Goal: Transaction & Acquisition: Purchase product/service

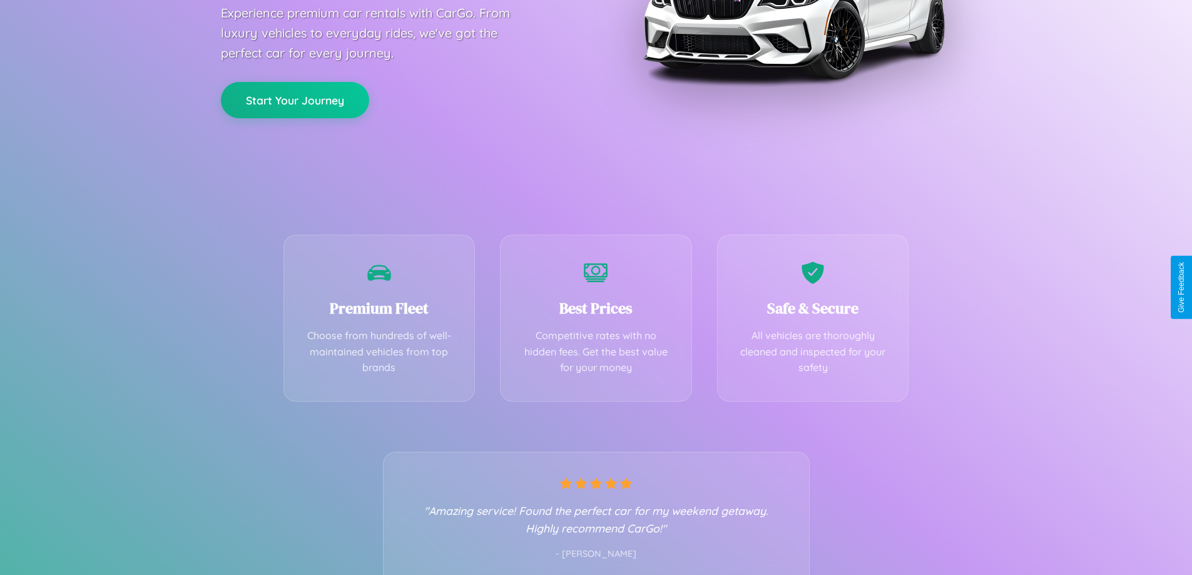
scroll to position [246, 0]
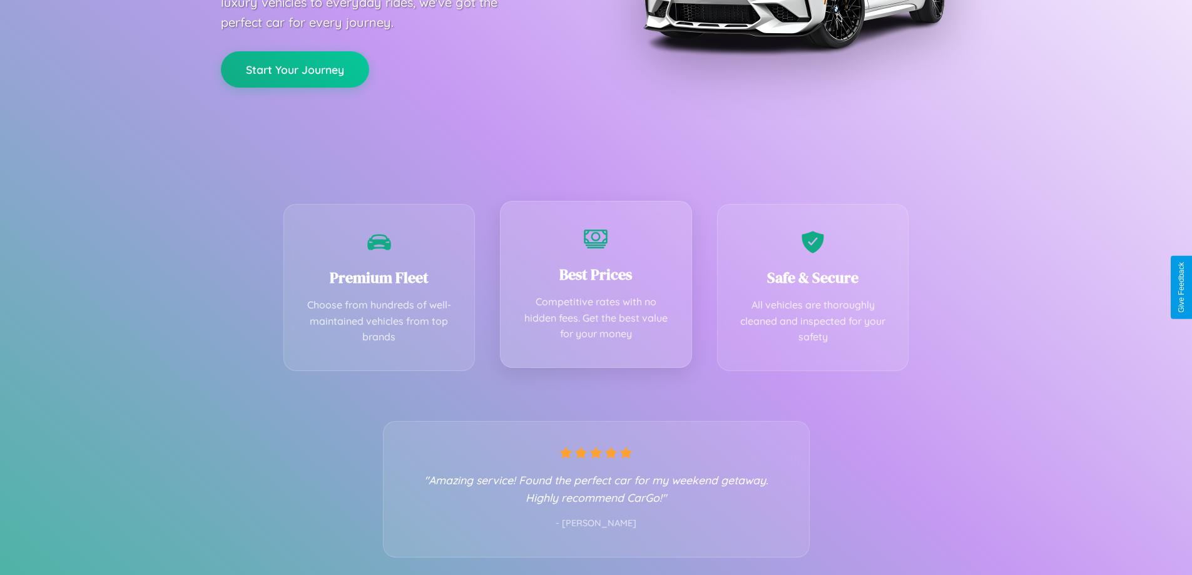
click at [595, 287] on div "Best Prices Competitive rates with no hidden fees. Get the best value for your …" at bounding box center [596, 284] width 192 height 167
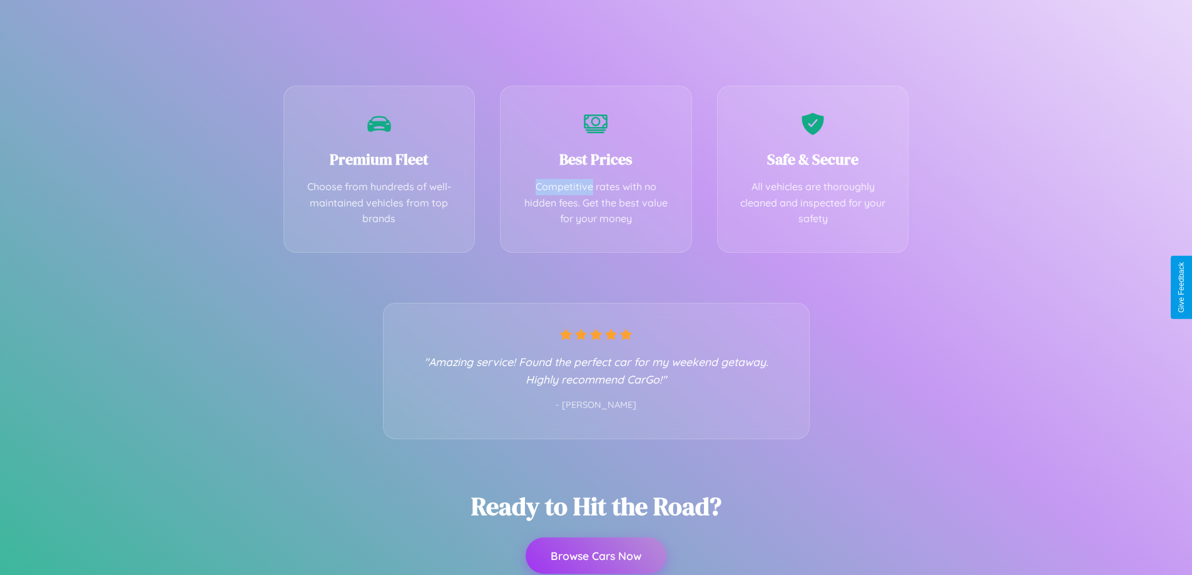
click at [595, 556] on button "Browse Cars Now" at bounding box center [595, 555] width 141 height 36
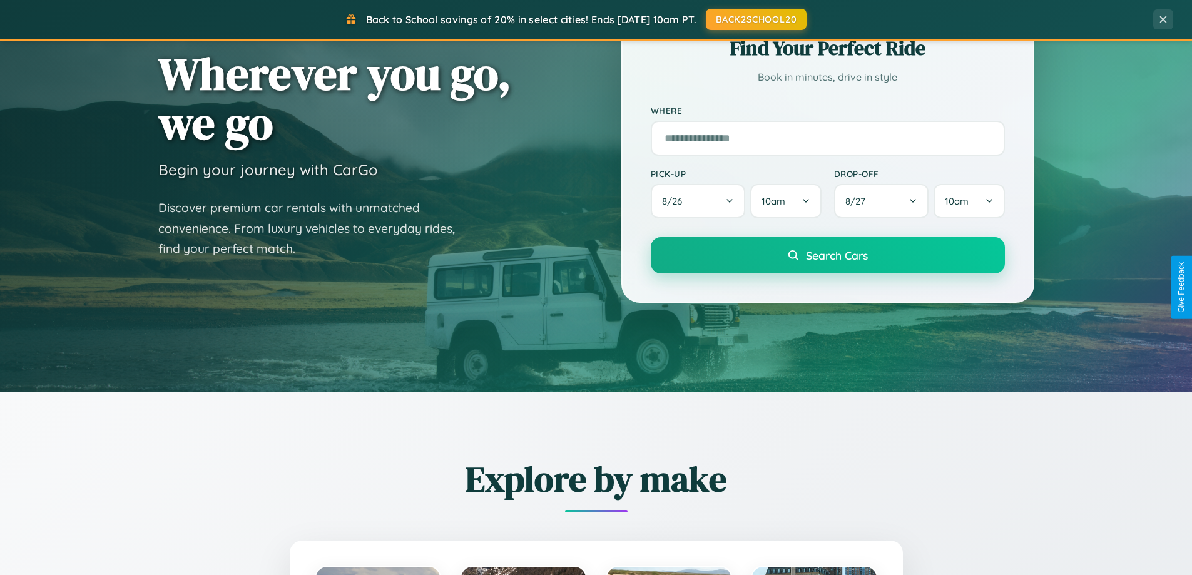
scroll to position [539, 0]
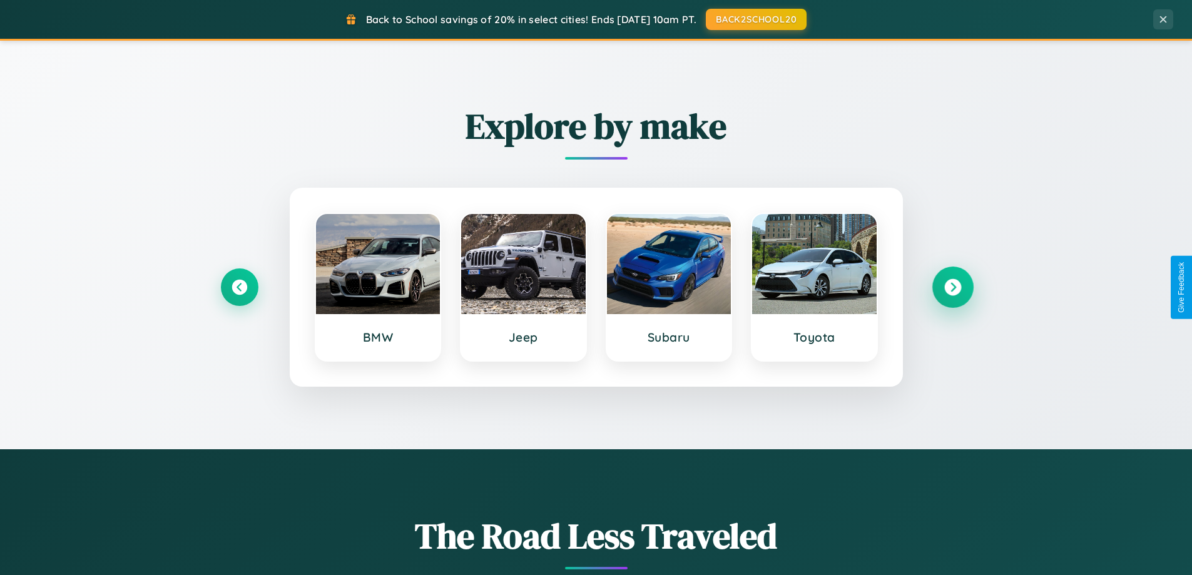
click at [952, 287] on icon at bounding box center [952, 287] width 17 height 17
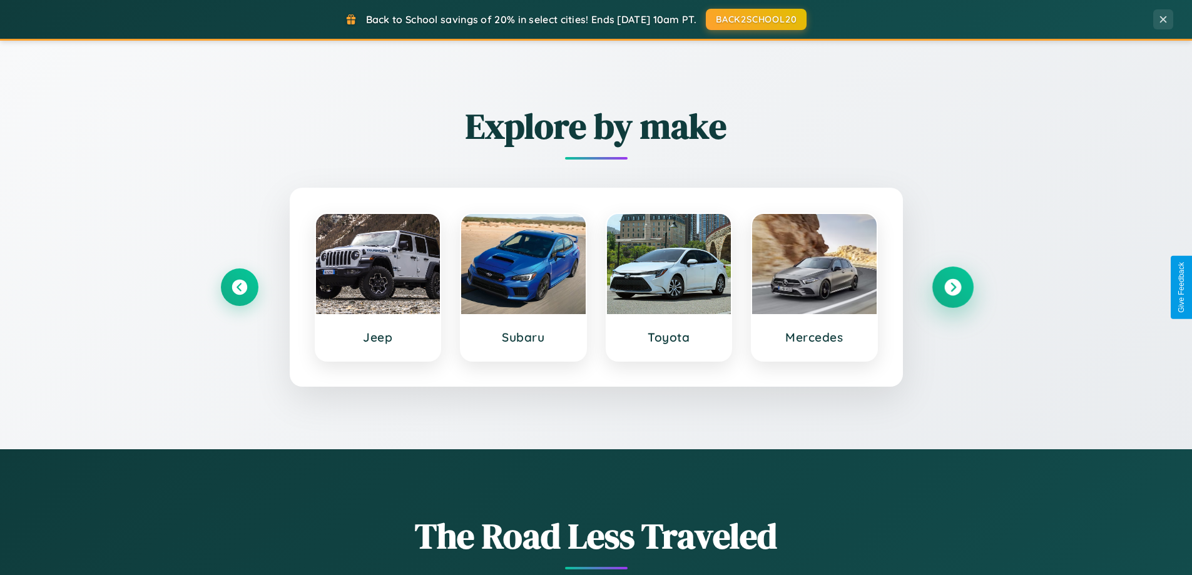
click at [952, 287] on icon at bounding box center [952, 287] width 17 height 17
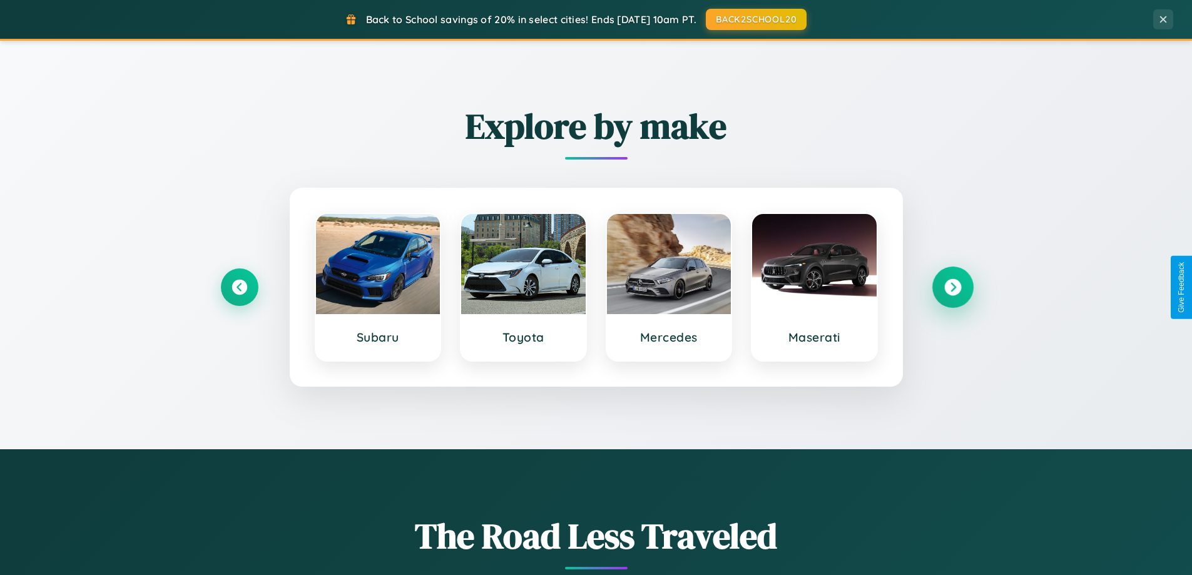
click at [952, 287] on icon at bounding box center [952, 287] width 17 height 17
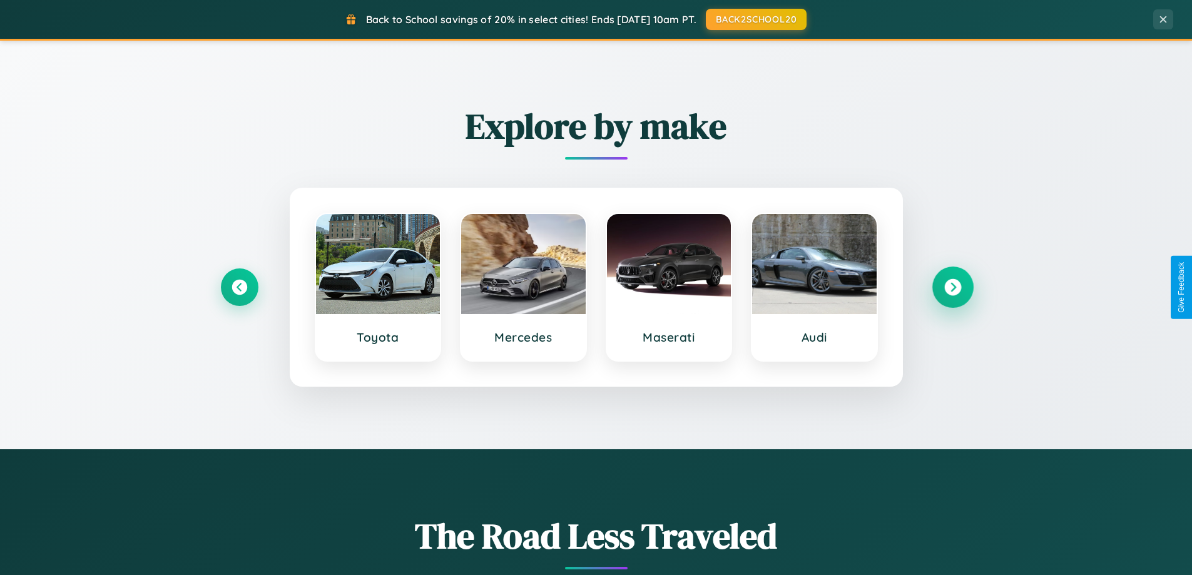
click at [952, 287] on icon at bounding box center [952, 287] width 17 height 17
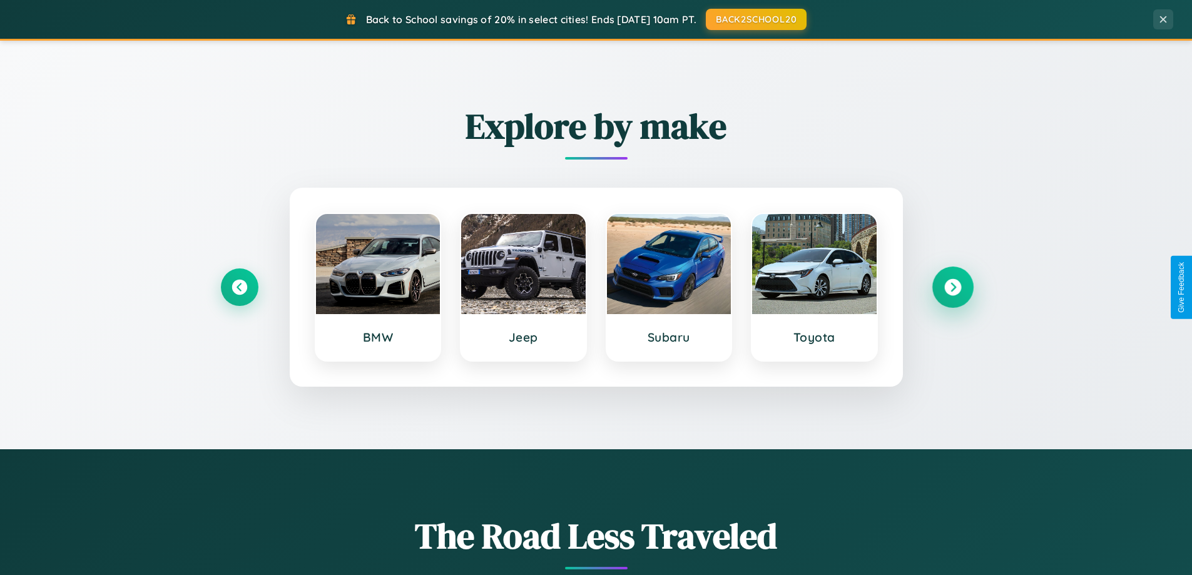
click at [952, 287] on icon at bounding box center [952, 287] width 17 height 17
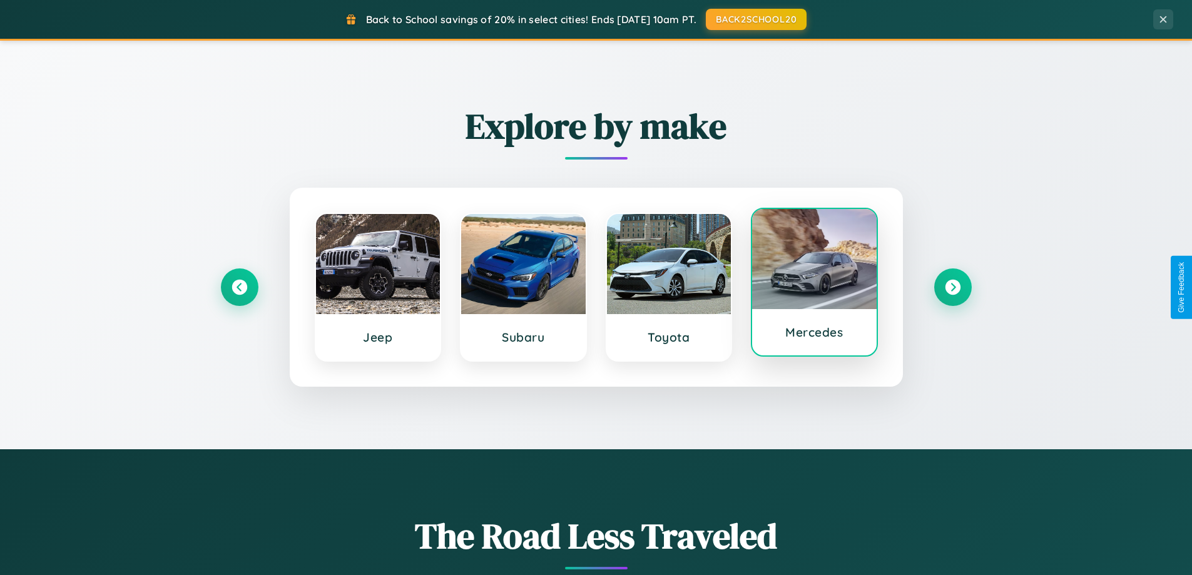
click at [814, 284] on div at bounding box center [814, 259] width 124 height 100
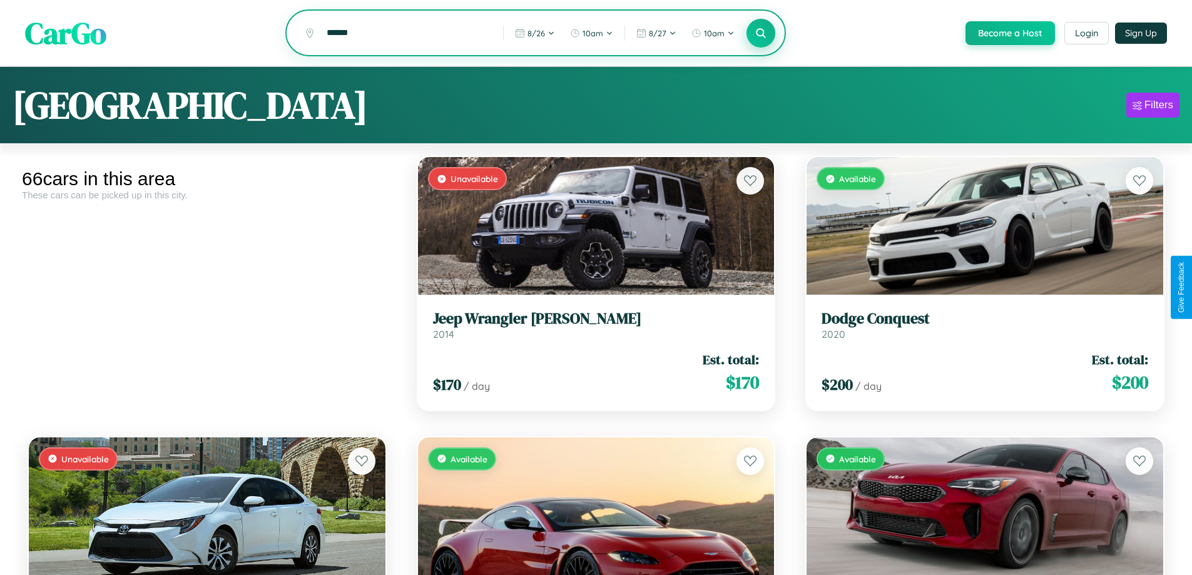
click at [760, 34] on icon at bounding box center [761, 33] width 12 height 12
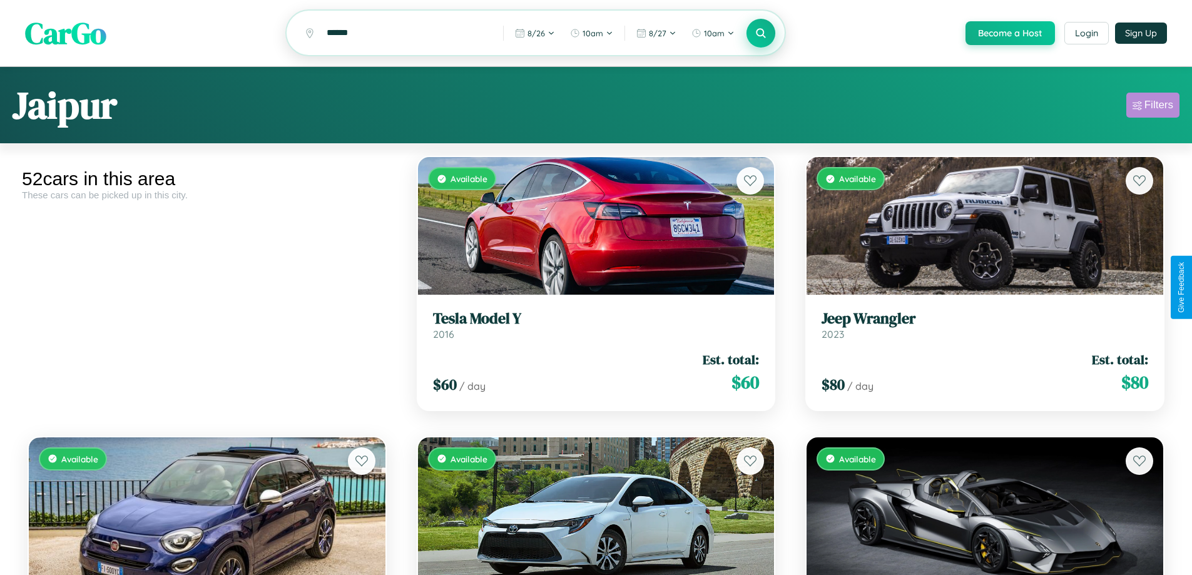
click at [1152, 107] on div "Filters" at bounding box center [1158, 105] width 29 height 13
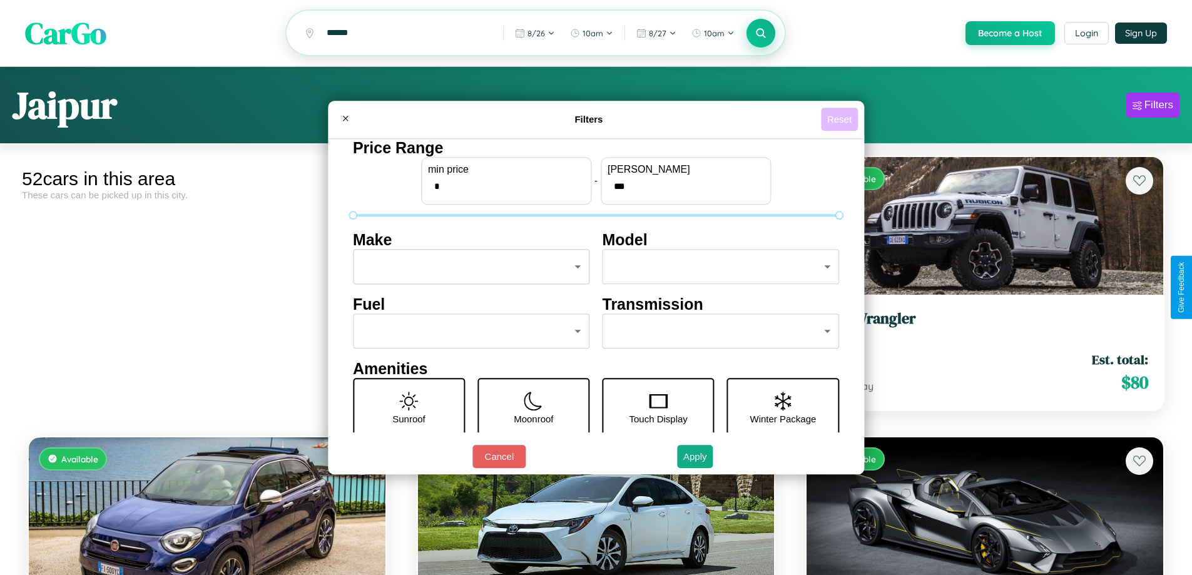
click at [841, 119] on button "Reset" at bounding box center [839, 119] width 37 height 23
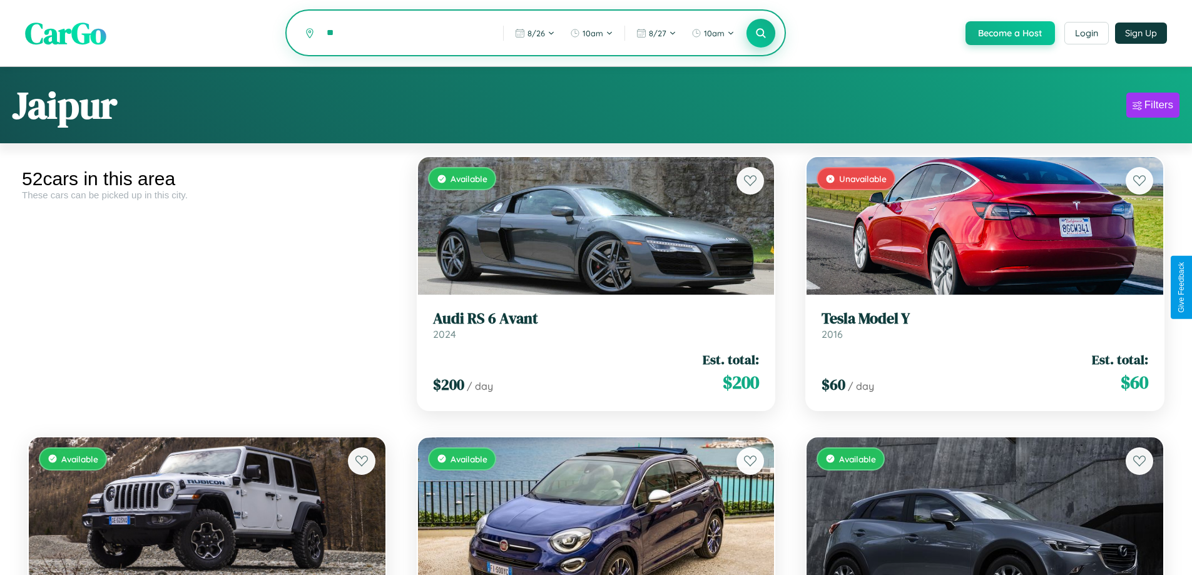
type input "*"
type input "*********"
click at [760, 34] on icon at bounding box center [761, 33] width 12 height 12
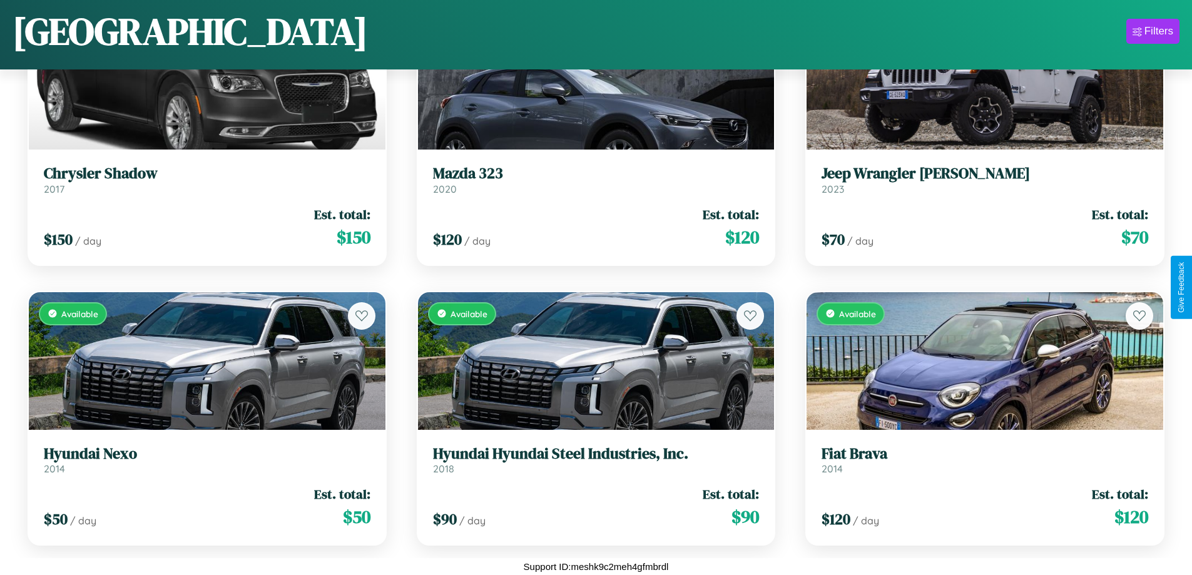
scroll to position [1856, 0]
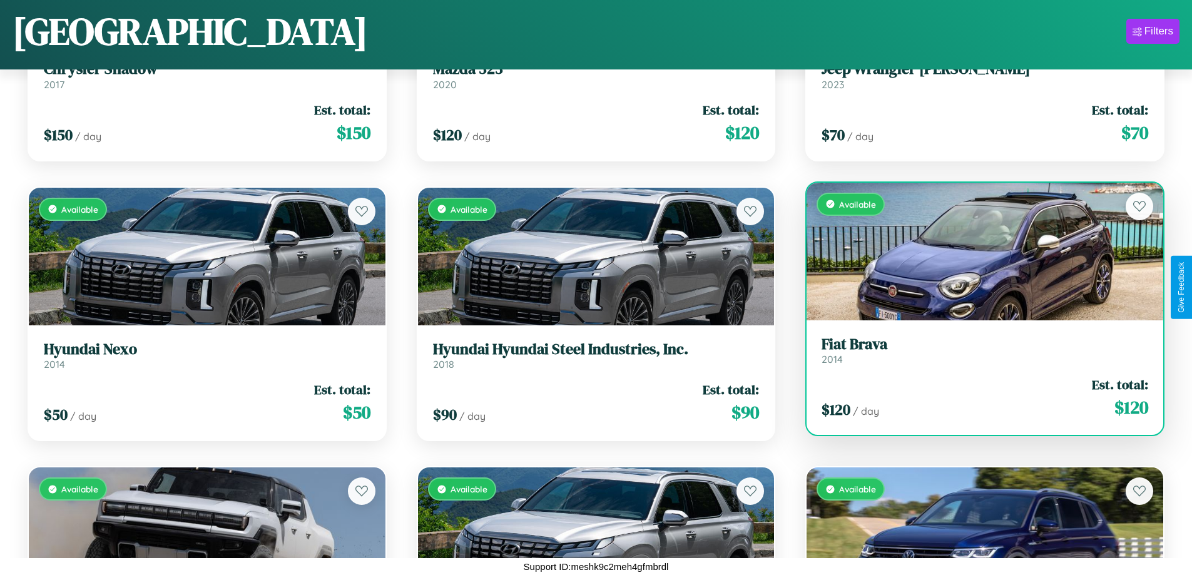
click at [976, 350] on h3 "Fiat Brava" at bounding box center [984, 344] width 327 height 18
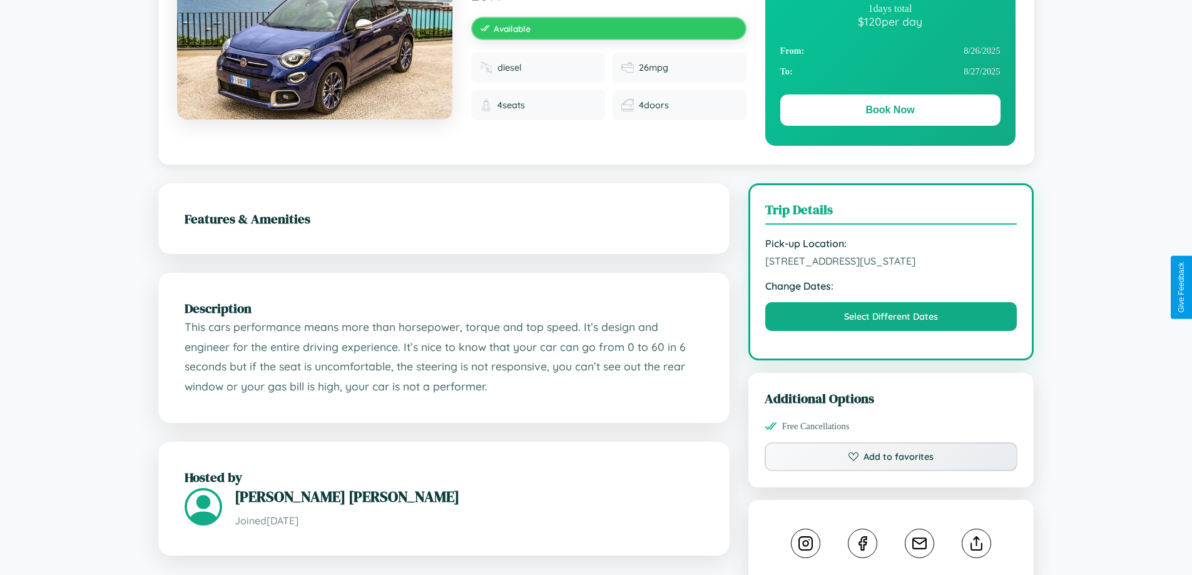
scroll to position [337, 0]
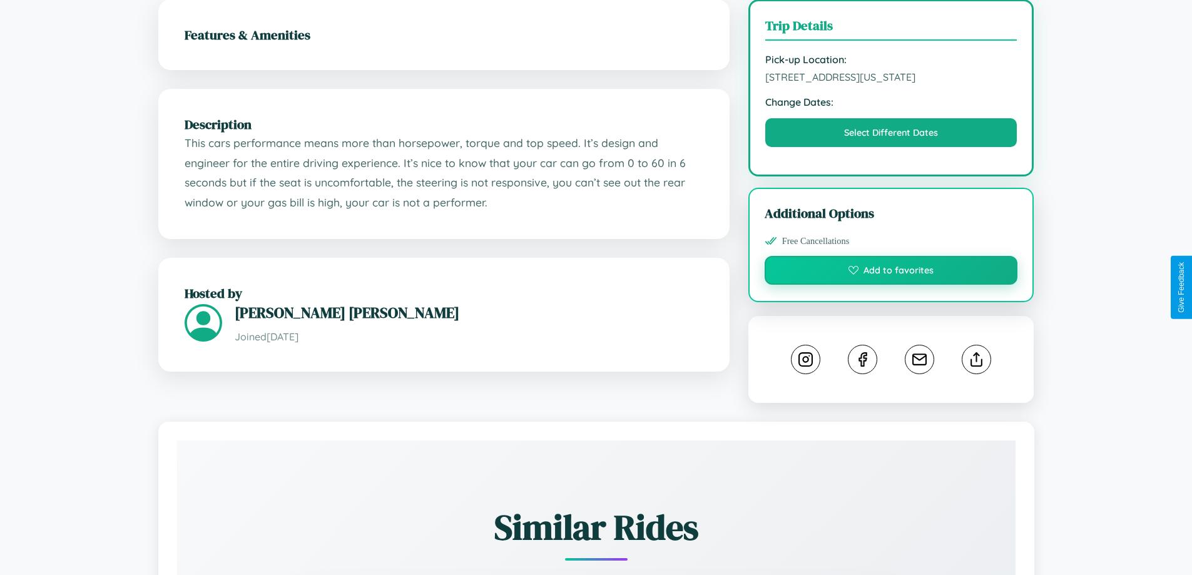
click at [891, 285] on button "Add to favorites" at bounding box center [890, 270] width 253 height 29
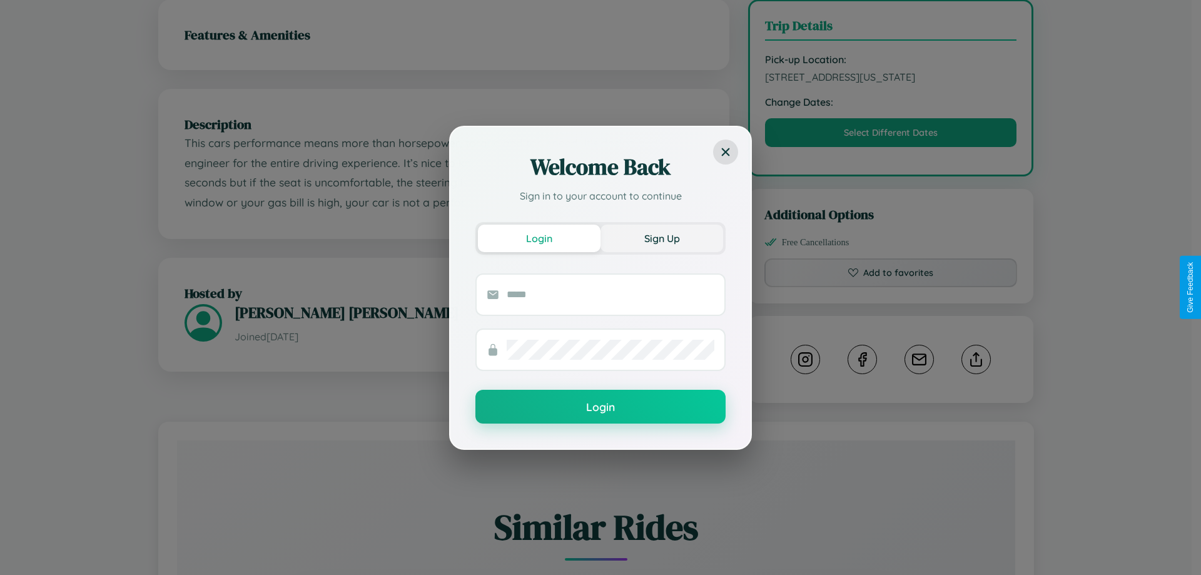
click at [662, 238] on button "Sign Up" at bounding box center [661, 239] width 123 height 28
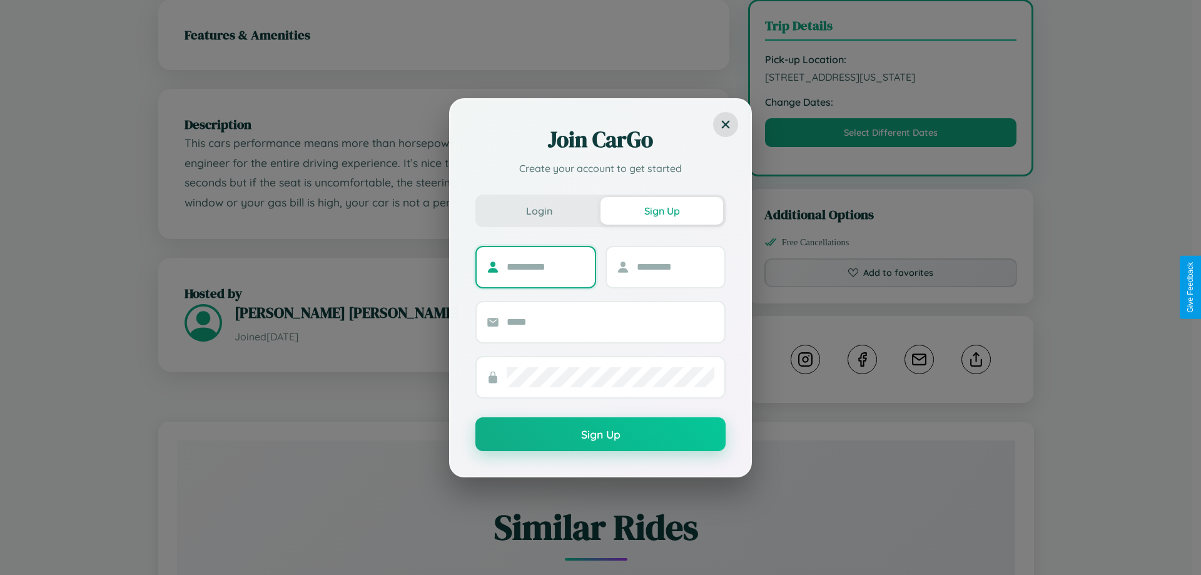
click at [545, 266] on input "text" at bounding box center [546, 267] width 78 height 20
type input "******"
click at [675, 266] on input "text" at bounding box center [676, 267] width 78 height 20
type input "****"
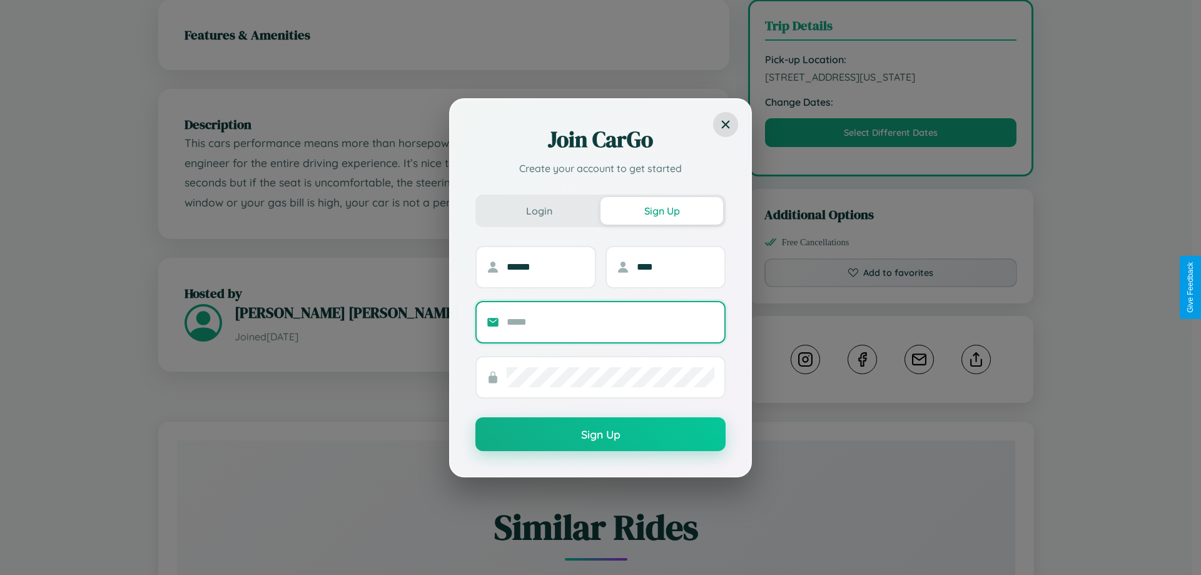
click at [610, 321] on input "text" at bounding box center [611, 322] width 208 height 20
type input "**********"
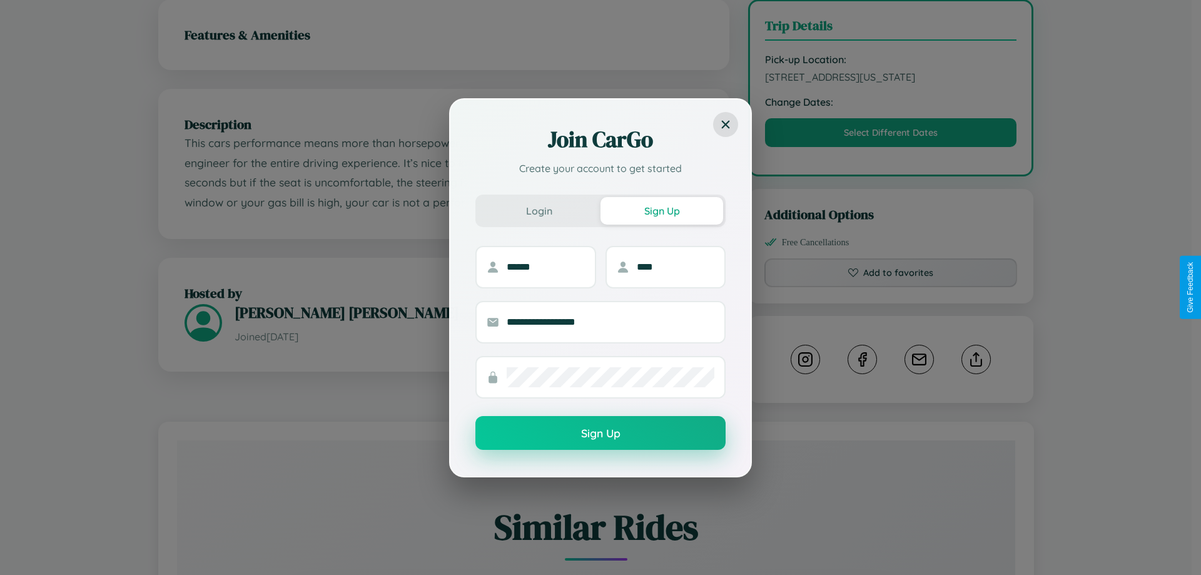
click at [600, 433] on button "Sign Up" at bounding box center [600, 433] width 250 height 34
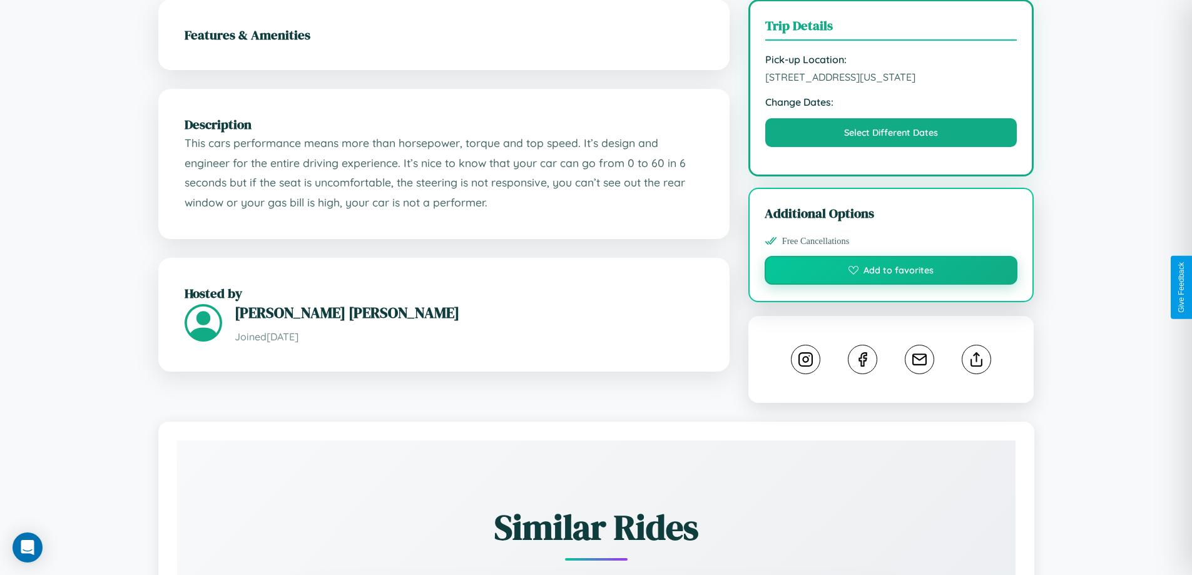
click at [891, 285] on button "Add to favorites" at bounding box center [890, 270] width 253 height 29
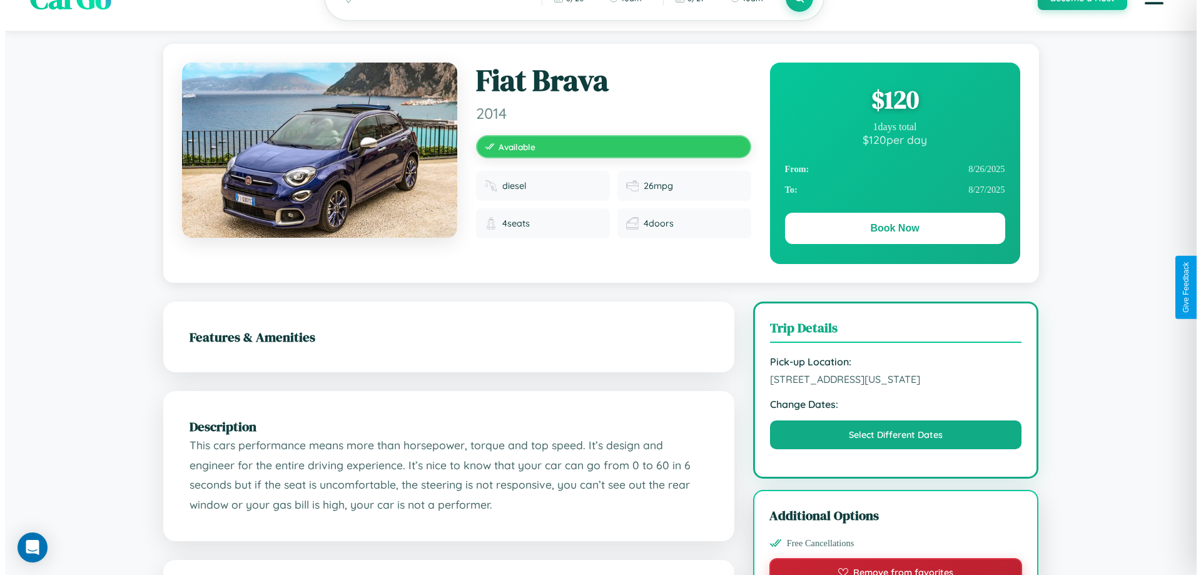
scroll to position [0, 0]
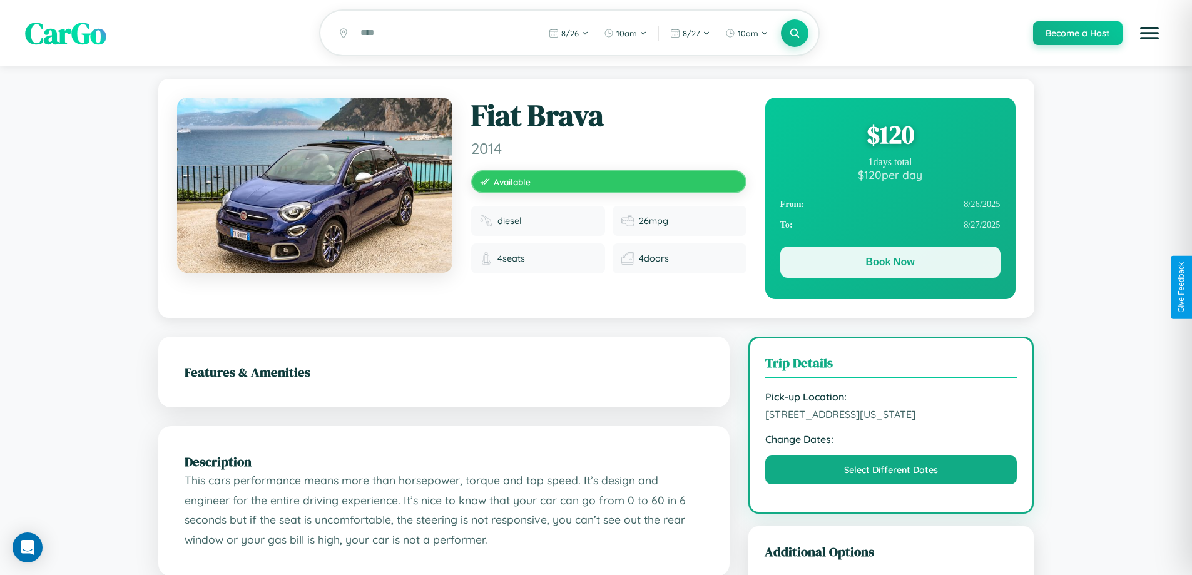
click at [889, 265] on button "Book Now" at bounding box center [890, 261] width 220 height 31
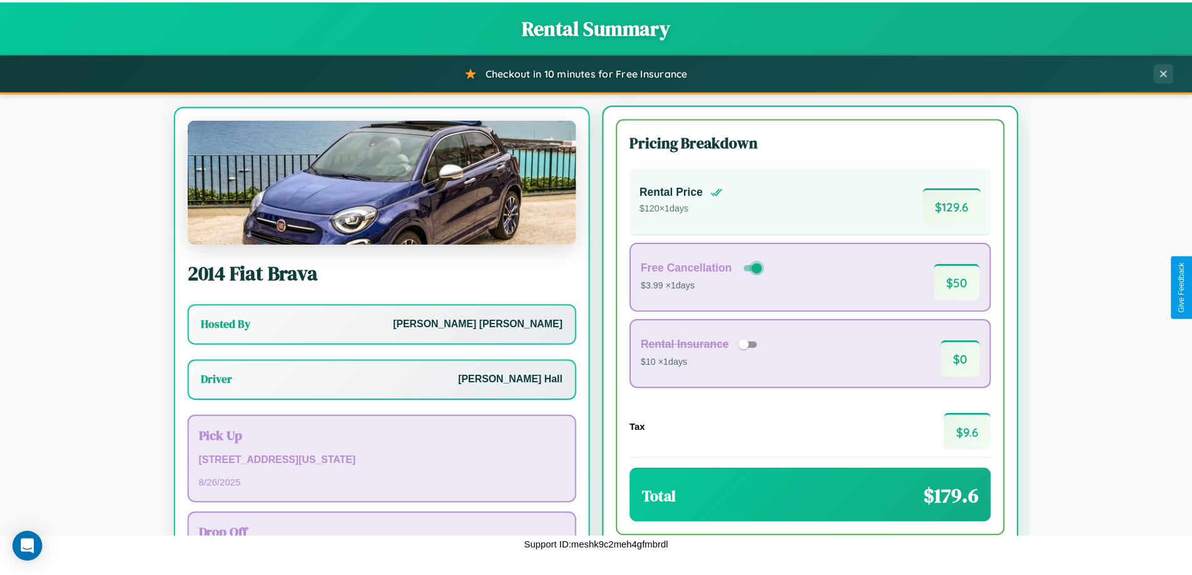
scroll to position [58, 0]
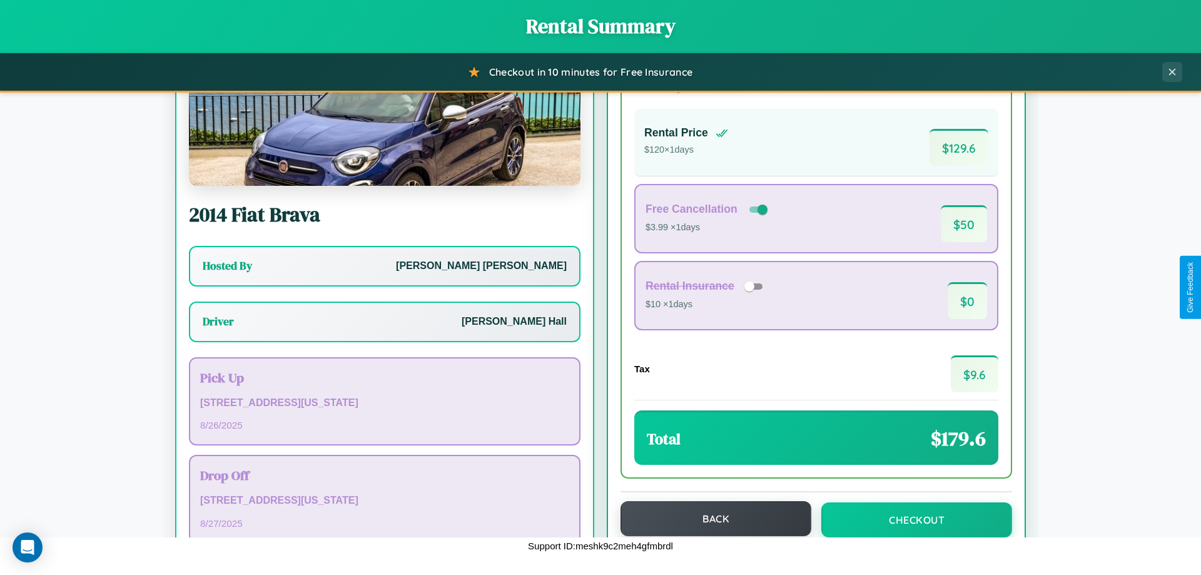
click at [710, 519] on button "Back" at bounding box center [715, 518] width 191 height 35
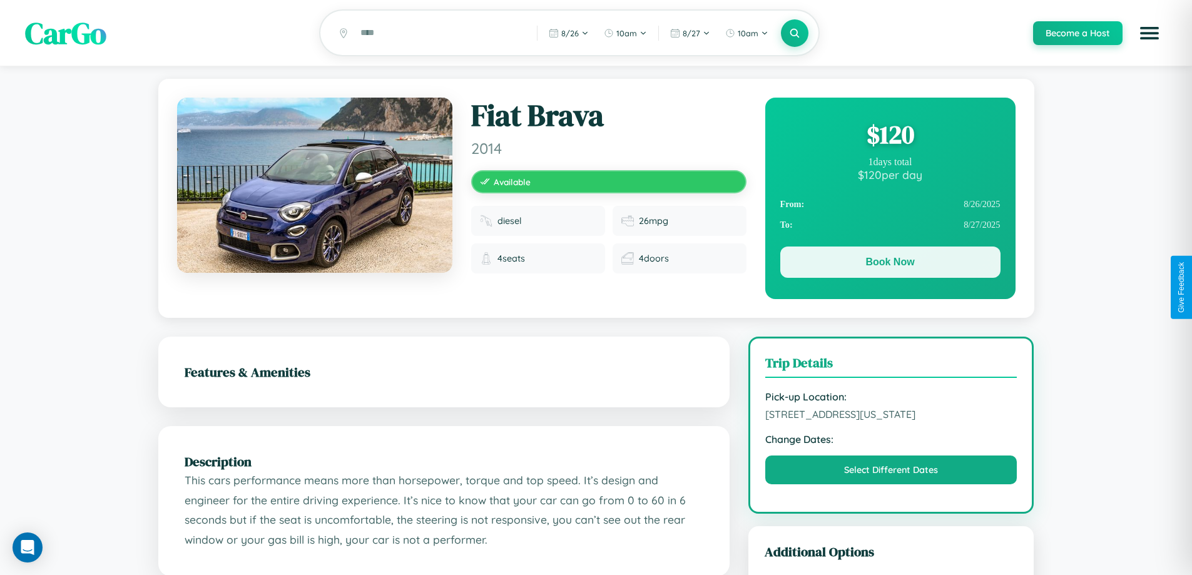
click at [889, 264] on button "Book Now" at bounding box center [890, 261] width 220 height 31
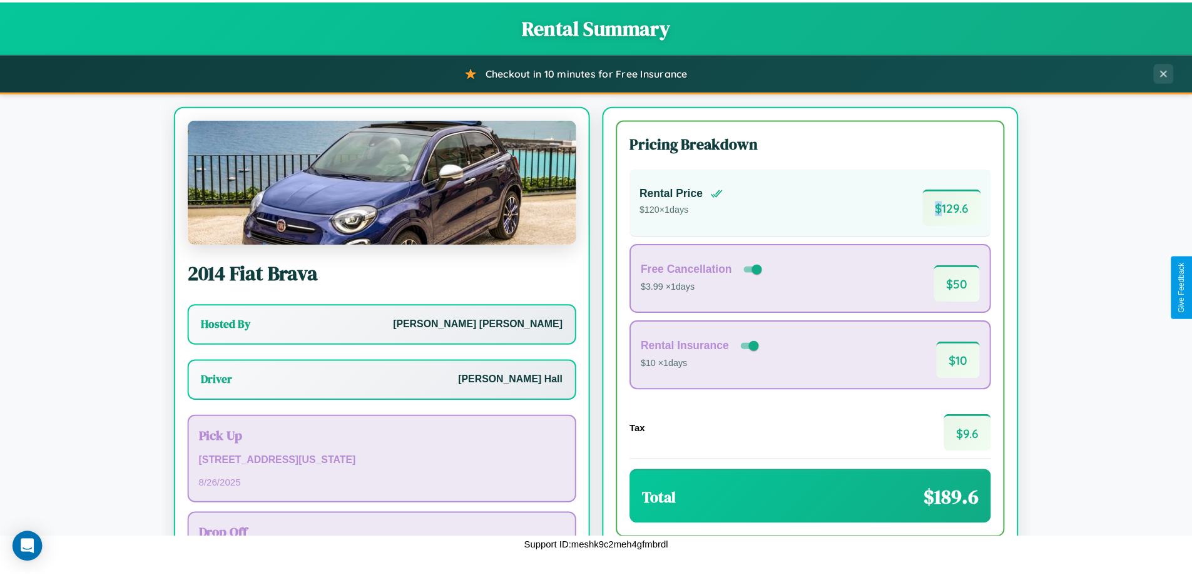
scroll to position [90, 0]
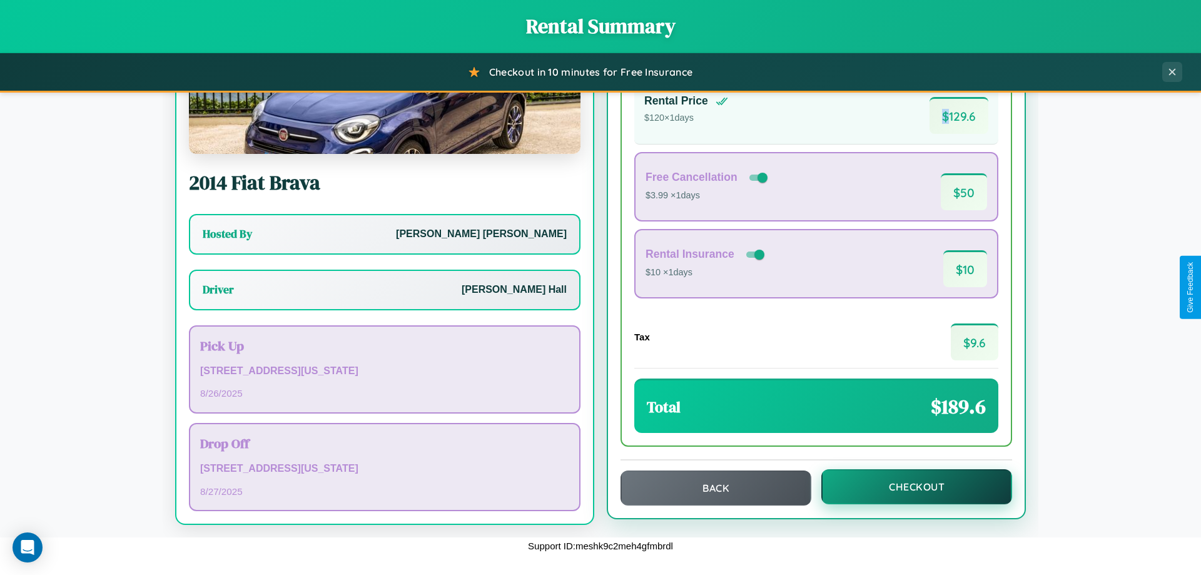
click at [908, 487] on button "Checkout" at bounding box center [916, 486] width 191 height 35
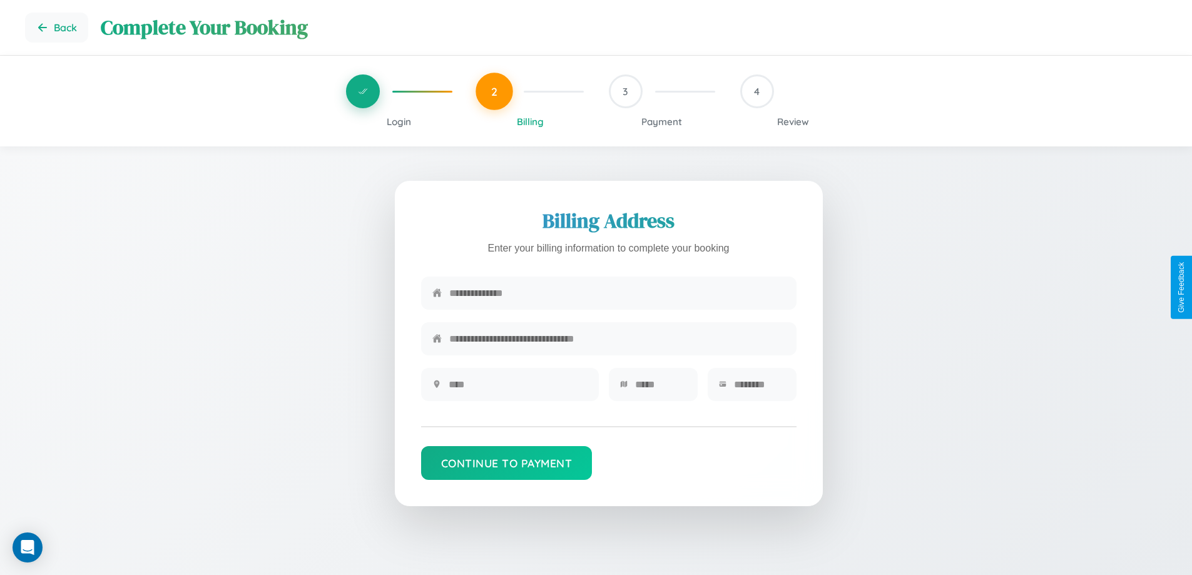
click at [617, 293] on input "text" at bounding box center [617, 293] width 336 height 31
type input "**********"
click at [517, 388] on input "text" at bounding box center [517, 384] width 139 height 31
type input "********"
click at [660, 388] on input "text" at bounding box center [660, 384] width 51 height 31
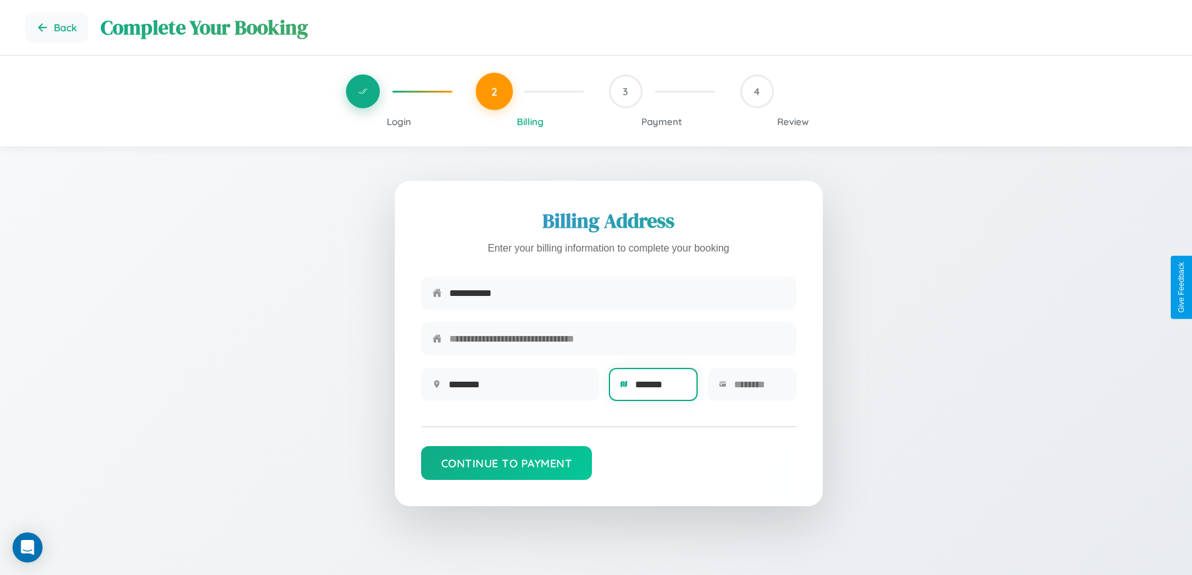
type input "*******"
click at [759, 388] on input "text" at bounding box center [759, 384] width 51 height 31
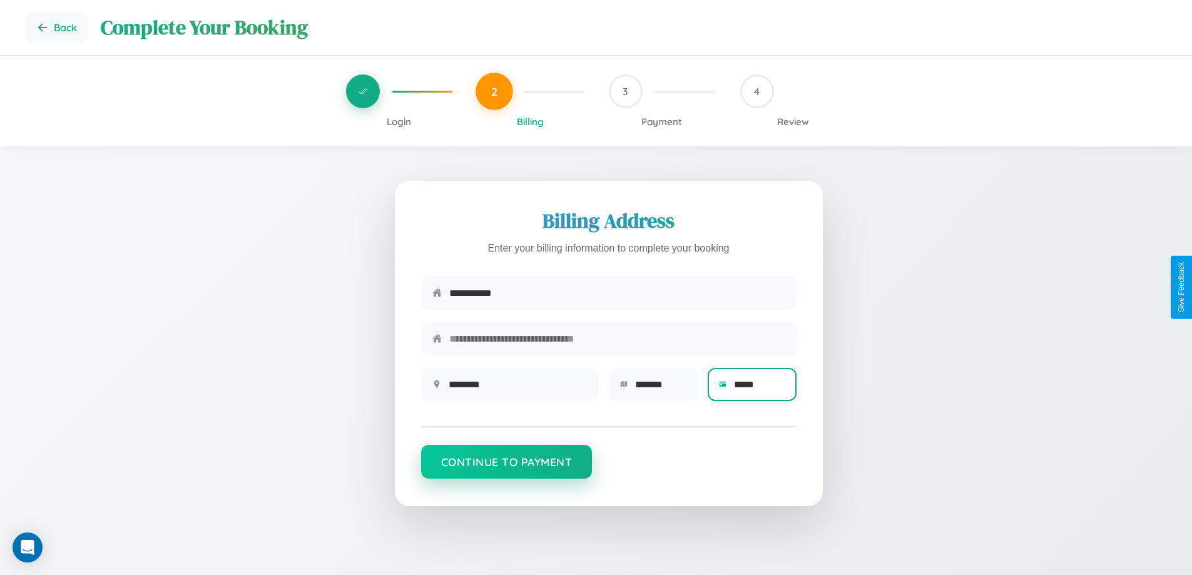
type input "*****"
click at [506, 468] on button "Continue to Payment" at bounding box center [506, 462] width 171 height 34
